Goal: Task Accomplishment & Management: Manage account settings

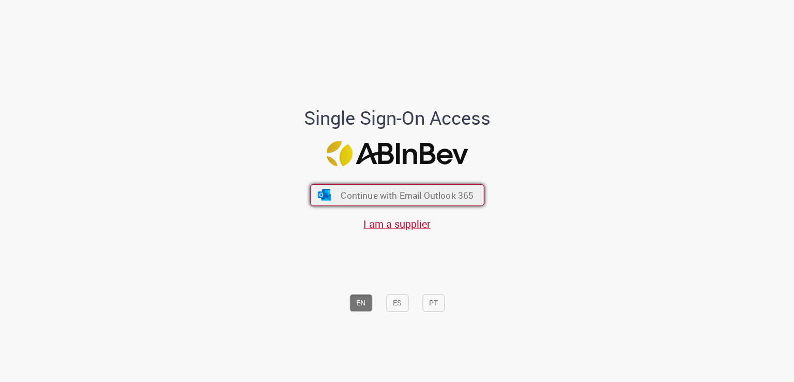
click at [368, 193] on span "Continue with Email Outlook 365" at bounding box center [407, 195] width 133 height 12
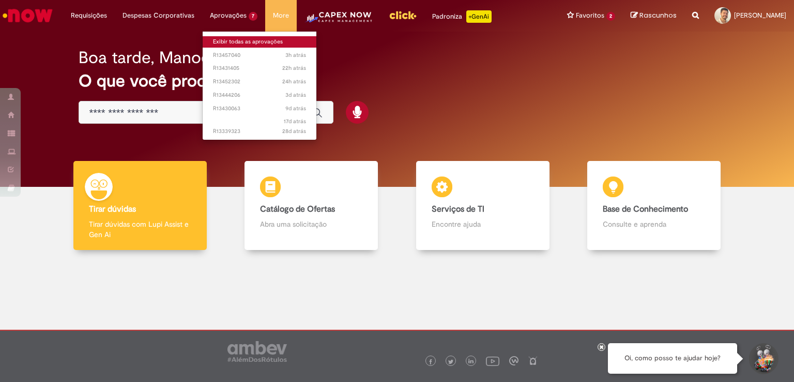
click at [243, 37] on link "Exibir todas as aprovações" at bounding box center [260, 41] width 114 height 11
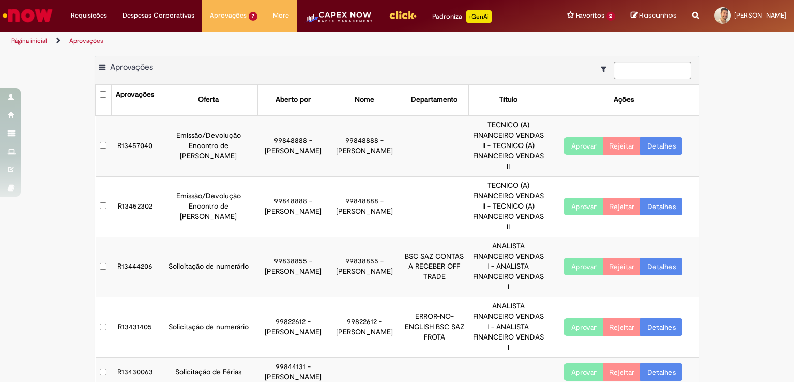
click at [661, 143] on link "Detalhes" at bounding box center [662, 146] width 42 height 18
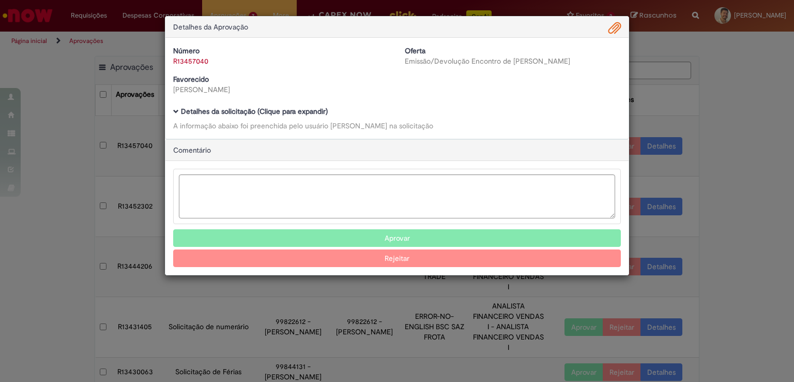
click at [273, 110] on b "Detalhes da solicitação (Clique para expandir)" at bounding box center [254, 110] width 147 height 9
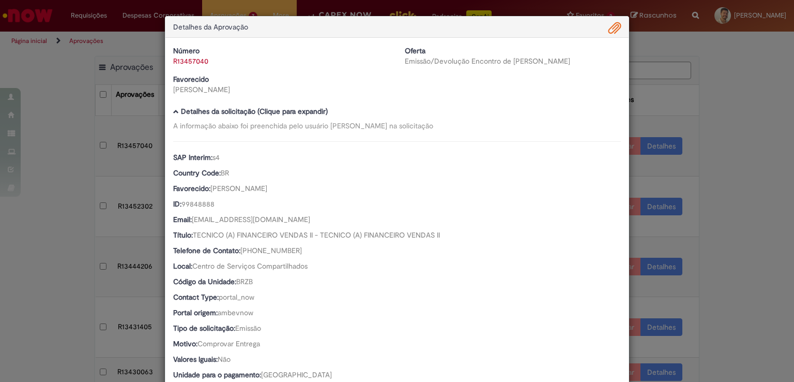
click at [612, 23] on span "Ambev Approval Modal" at bounding box center [614, 29] width 12 height 18
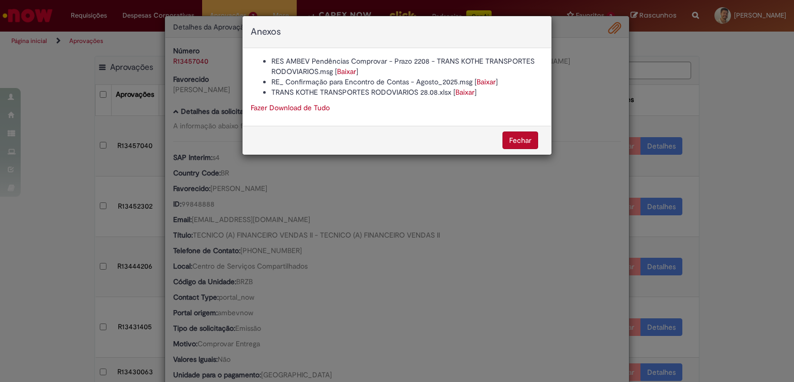
click at [346, 69] on link "Baixar" at bounding box center [346, 71] width 19 height 9
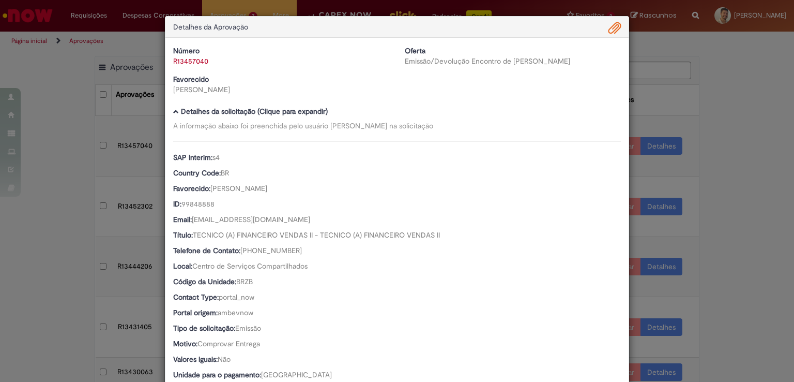
scroll to position [463, 0]
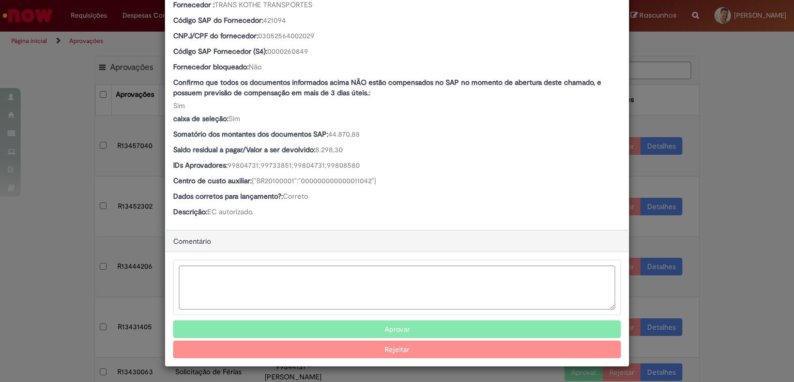
click at [377, 326] on button "Aprovar" at bounding box center [397, 329] width 448 height 18
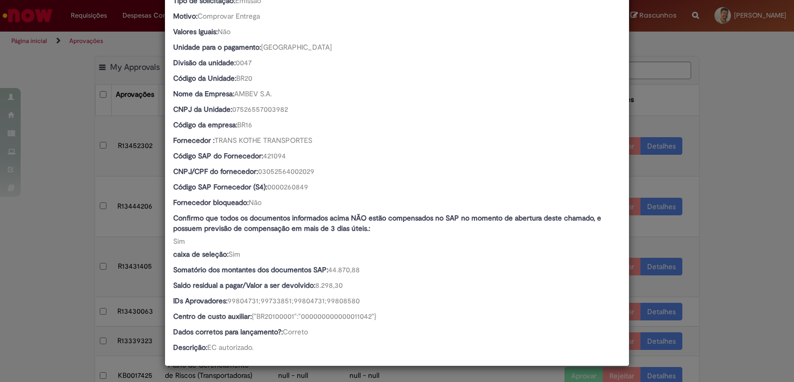
scroll to position [327, 0]
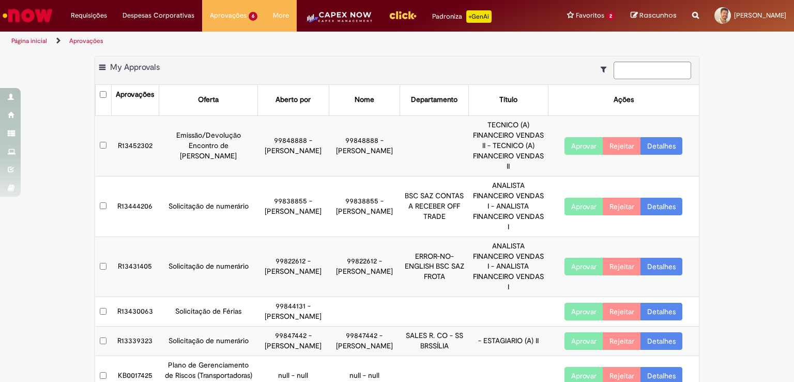
click at [653, 302] on link "Detalhes" at bounding box center [662, 311] width 42 height 18
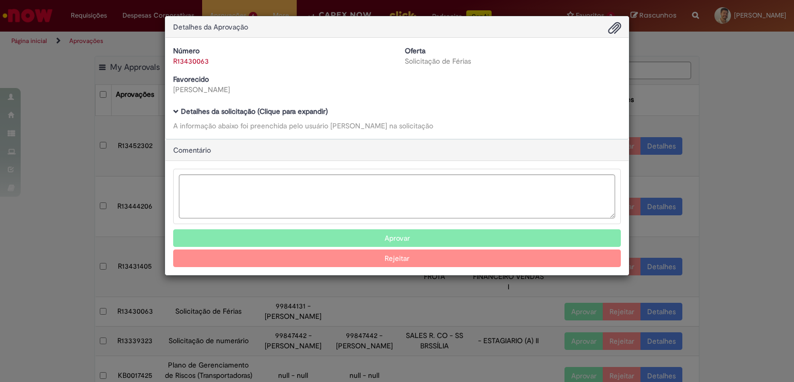
click at [258, 108] on b "Detalhes da solicitação (Clique para expandir)" at bounding box center [254, 110] width 147 height 9
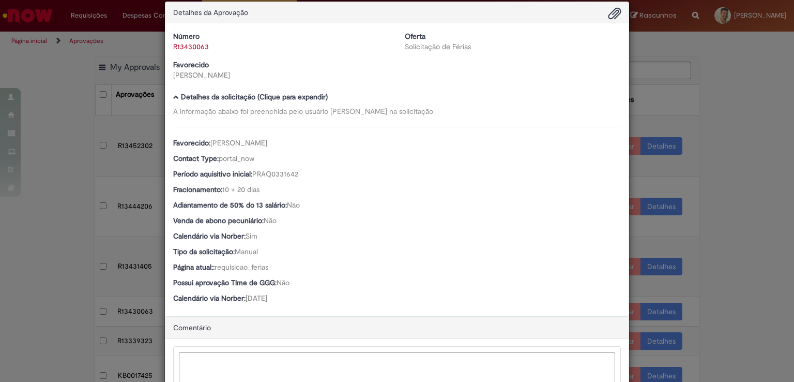
scroll to position [0, 0]
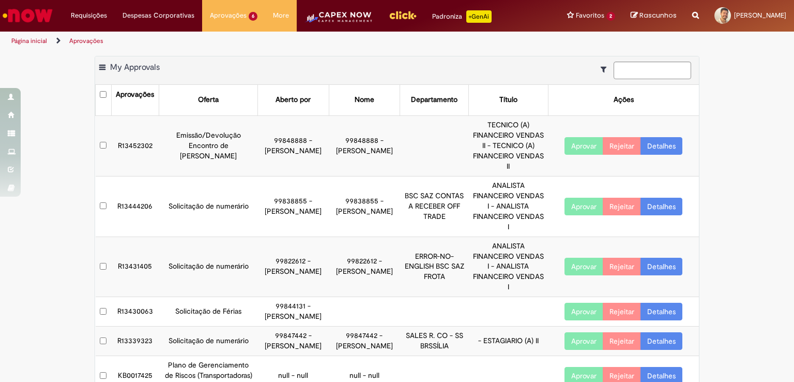
click at [671, 302] on link "Detalhes" at bounding box center [662, 311] width 42 height 18
click at [656, 302] on link "Detalhes" at bounding box center [662, 311] width 42 height 18
